Goal: Transaction & Acquisition: Purchase product/service

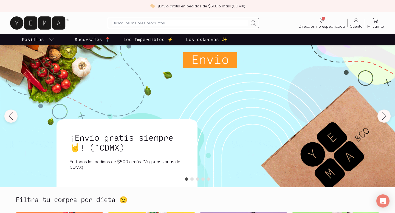
click at [134, 22] on input "text" at bounding box center [179, 23] width 135 height 7
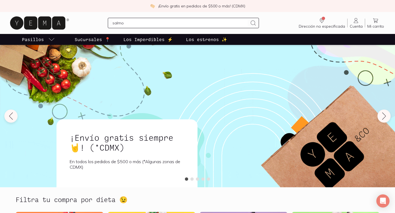
type input "salmon"
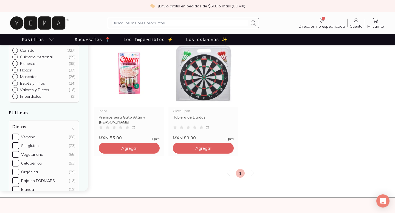
scroll to position [188, 0]
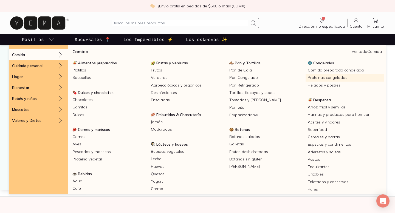
click at [318, 78] on link "Proteínas congeladas" at bounding box center [344, 77] width 78 height 7
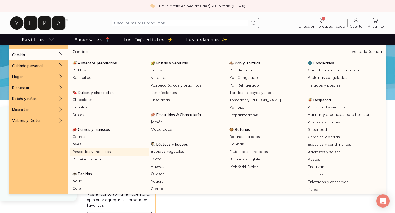
click at [81, 150] on link "Pescados y mariscos" at bounding box center [109, 151] width 78 height 7
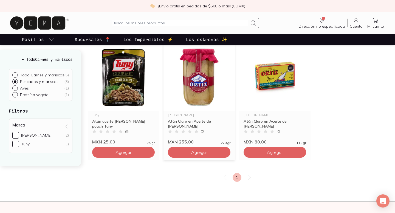
scroll to position [70, 0]
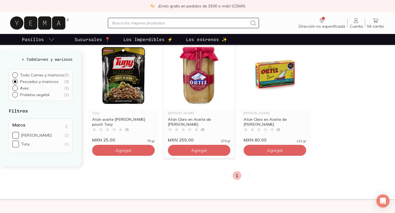
click at [197, 85] on img at bounding box center [198, 75] width 71 height 67
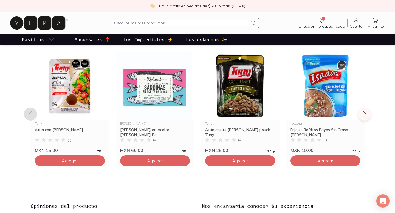
scroll to position [411, 0]
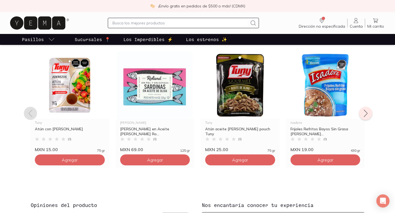
click at [362, 113] on icon at bounding box center [365, 113] width 9 height 9
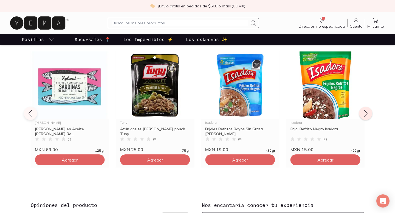
click at [362, 113] on icon at bounding box center [365, 113] width 9 height 9
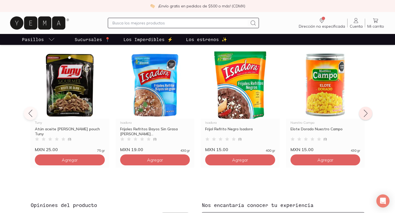
click at [362, 113] on icon at bounding box center [365, 113] width 9 height 9
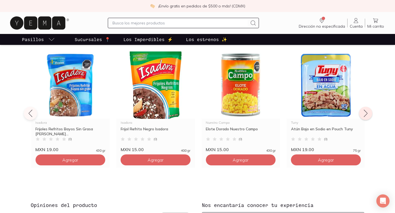
click at [362, 113] on icon at bounding box center [365, 113] width 9 height 9
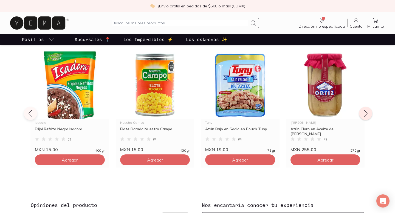
click at [363, 113] on icon at bounding box center [365, 113] width 9 height 9
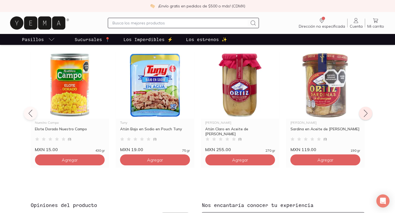
click at [364, 114] on icon at bounding box center [365, 113] width 9 height 9
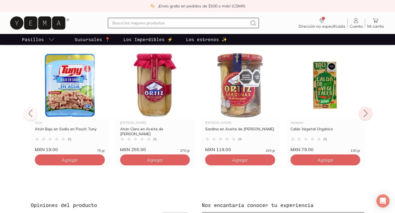
click at [365, 114] on icon at bounding box center [365, 113] width 9 height 9
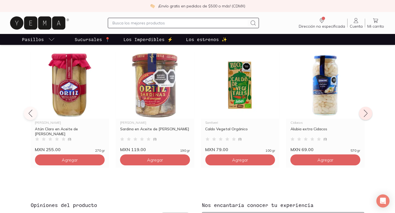
click at [365, 115] on icon at bounding box center [365, 113] width 9 height 9
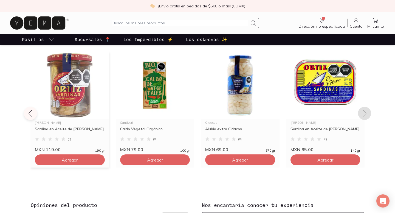
click at [66, 87] on img at bounding box center [69, 85] width 79 height 67
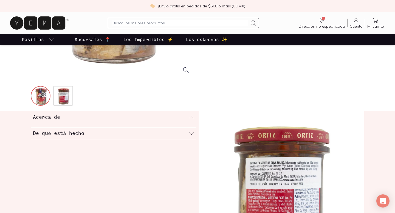
scroll to position [156, 0]
